Goal: Communication & Community: Answer question/provide support

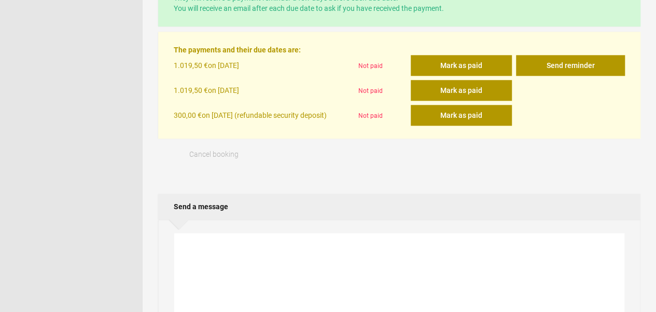
scroll to position [613, 0]
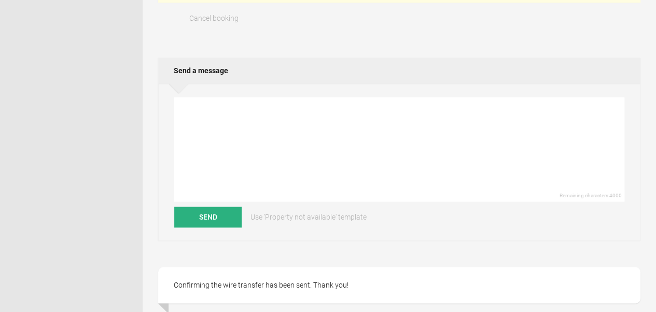
drag, startPoint x: 612, startPoint y: 107, endPoint x: 337, endPoint y: 109, distance: 275.5
drag, startPoint x: 615, startPoint y: 110, endPoint x: 291, endPoint y: 109, distance: 323.7
click at [291, 109] on div "confirmed Pending payment Arrive Fri 22 May 2026 Depart Fri 29 May 2026 2 - 1 T…" at bounding box center [399, 153] width 483 height 1357
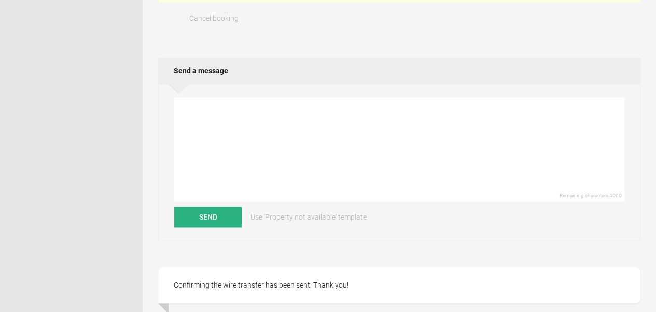
copy div "I also wondered if you knew of any chefs in the area who might be open to cater…"
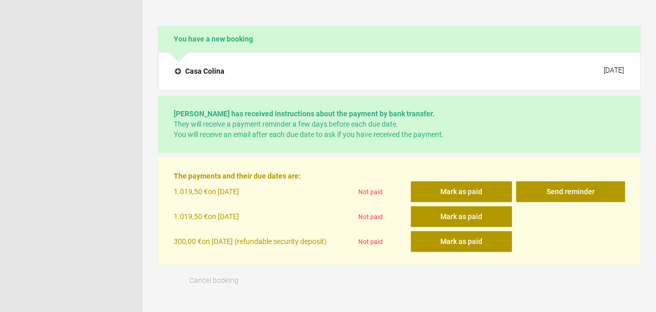
scroll to position [351, 0]
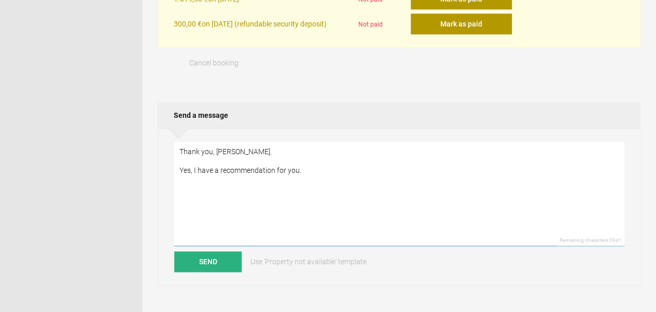
scroll to position [570, 0]
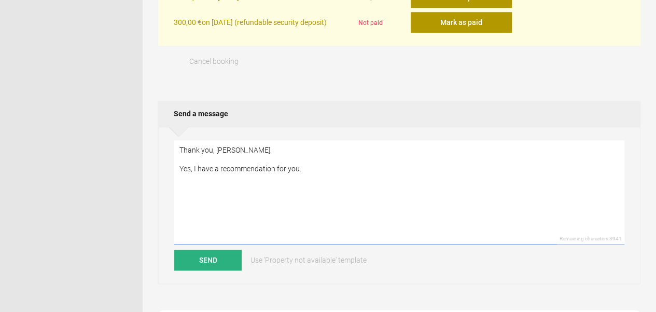
type textarea "Thank you, Natalia. Yes, I have a recommendation for you."
